Goal: Find specific page/section: Find specific page/section

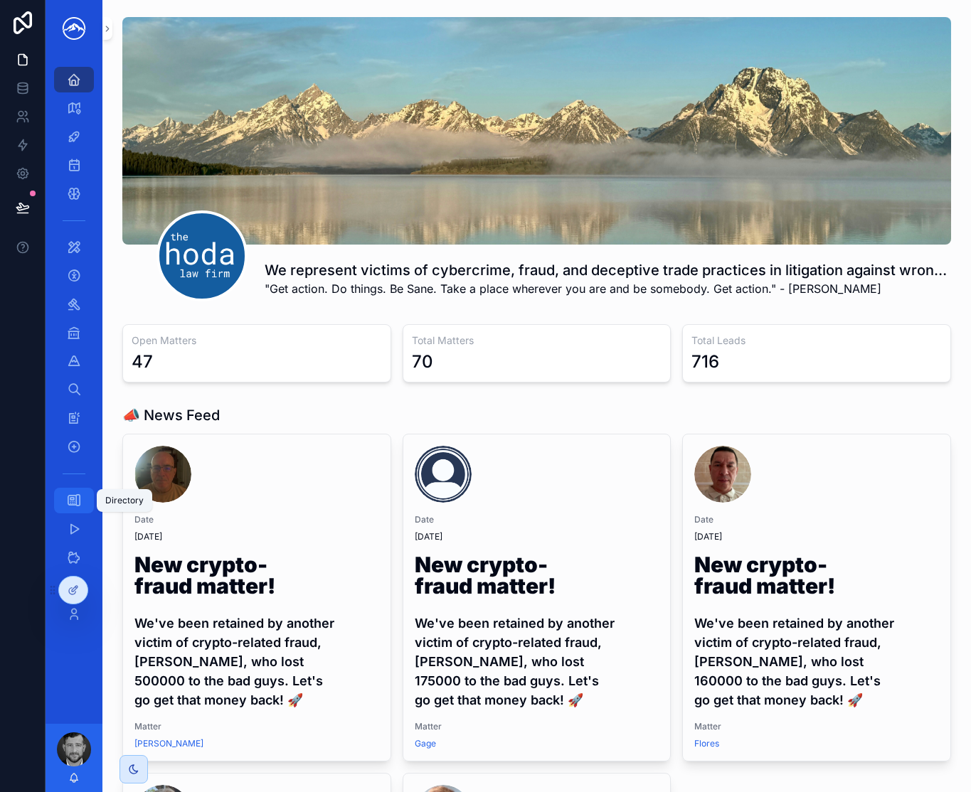
click at [82, 503] on div "Directory" at bounding box center [74, 500] width 23 height 23
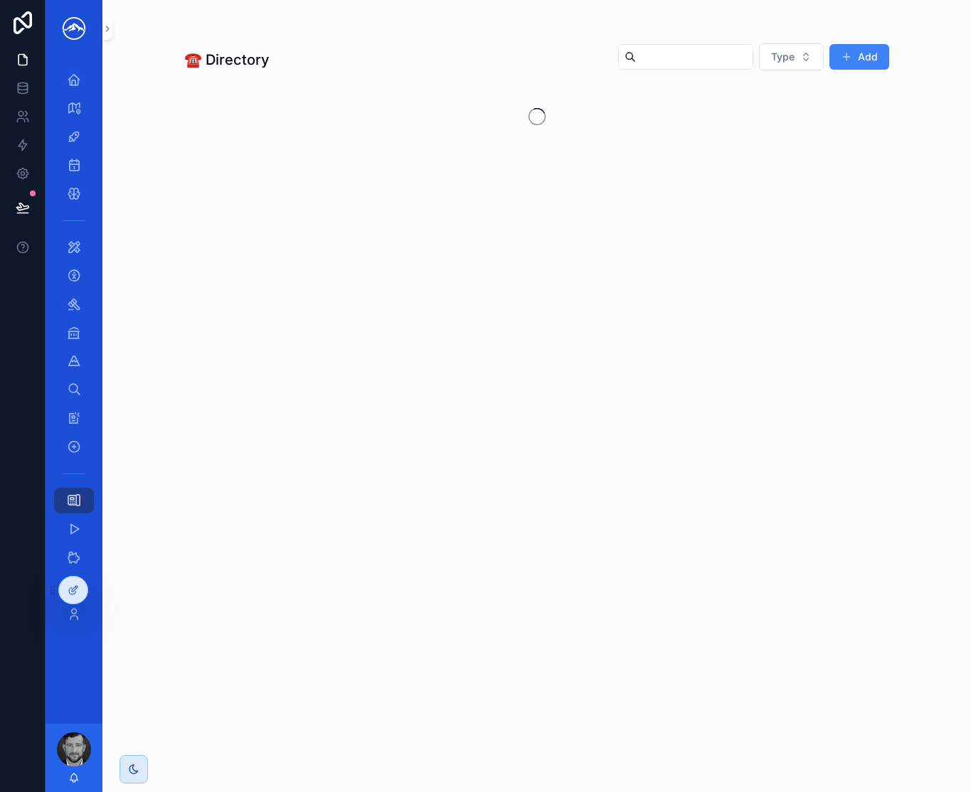
click at [669, 55] on input "scrollable content" at bounding box center [694, 57] width 117 height 20
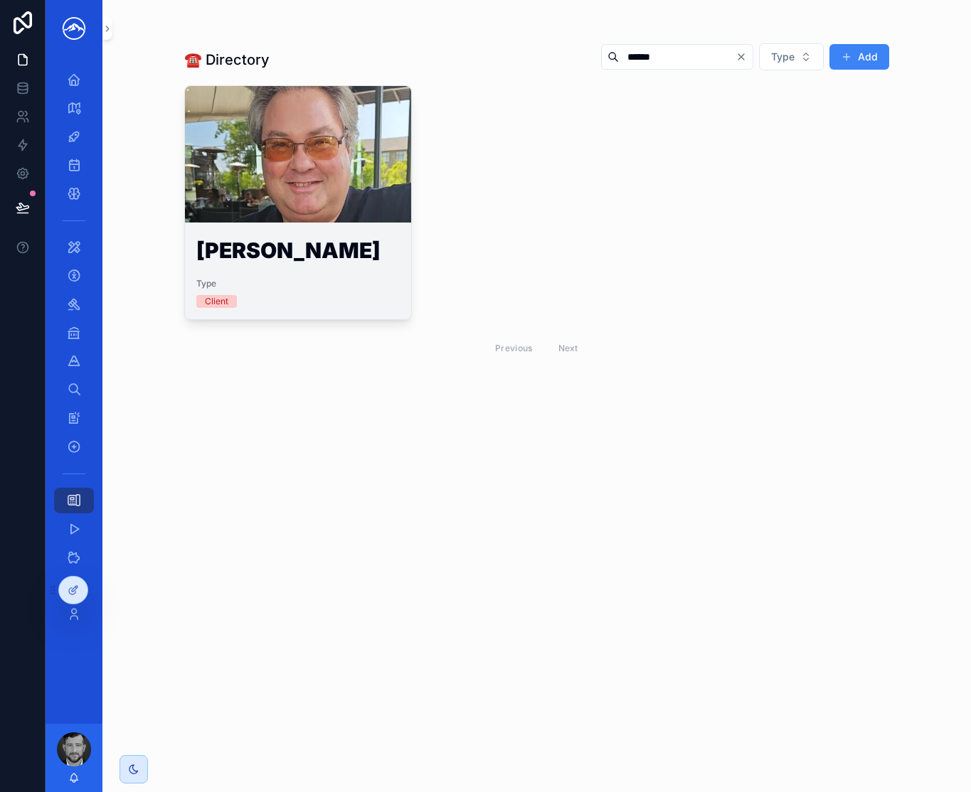
type input "******"
click at [331, 162] on div "scrollable content" at bounding box center [298, 154] width 226 height 17
